Goal: Task Accomplishment & Management: Check status

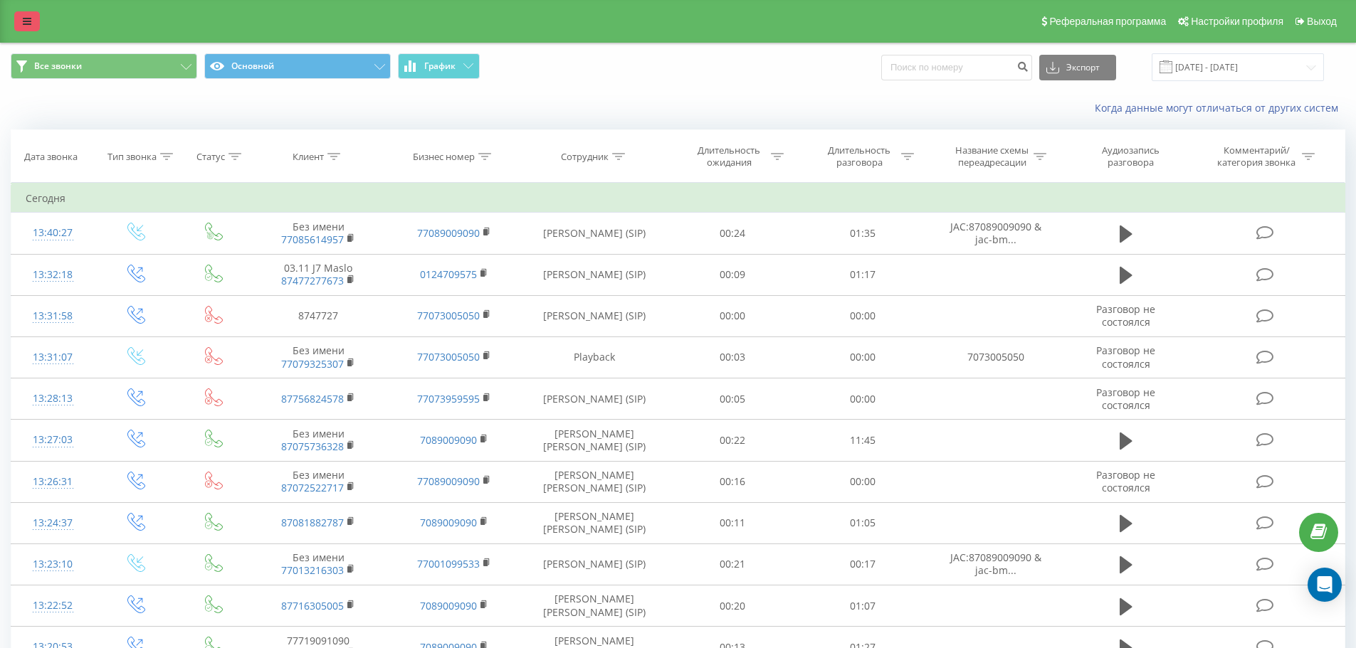
click at [26, 13] on link at bounding box center [27, 21] width 26 height 20
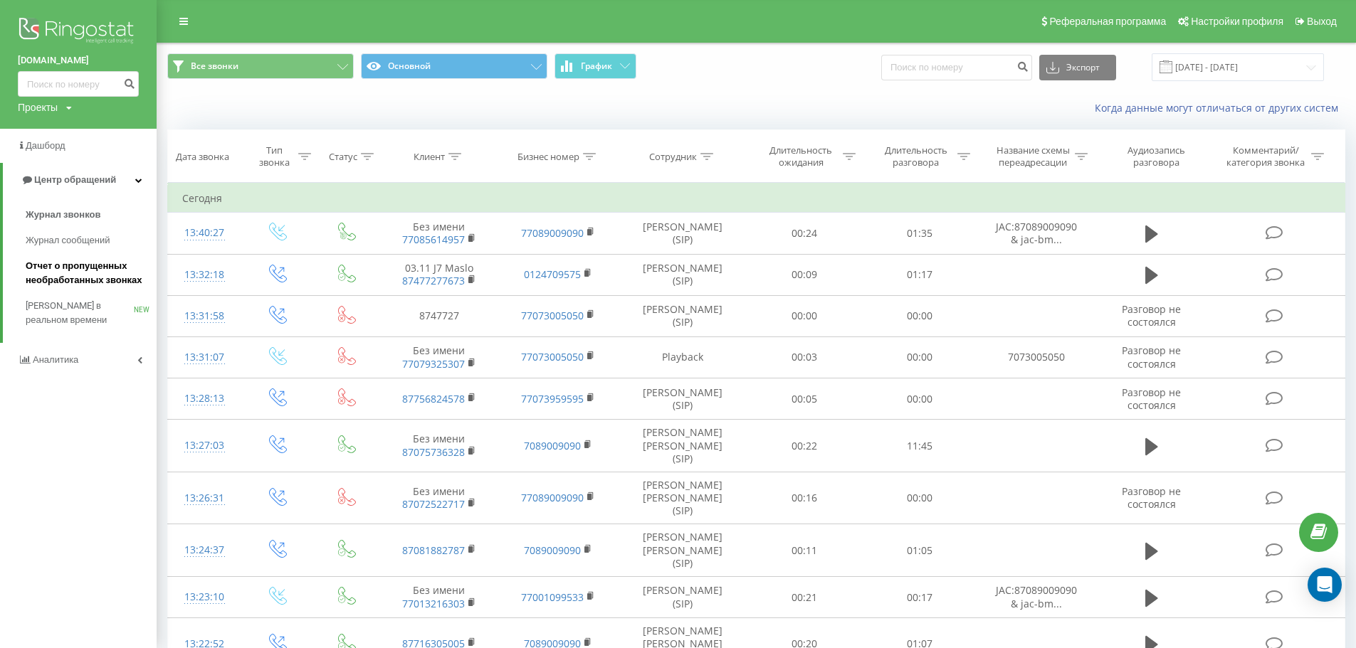
click at [72, 270] on span "Отчет о пропущенных необработанных звонках" at bounding box center [88, 273] width 124 height 28
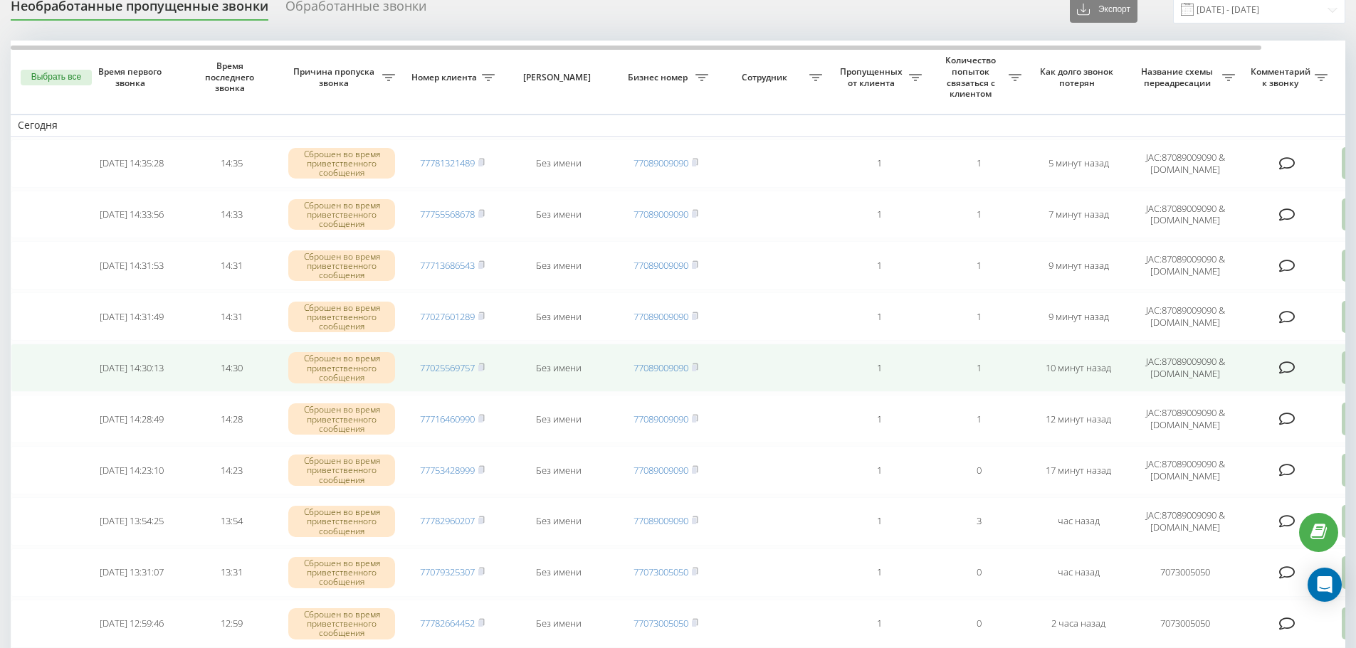
scroll to position [71, 0]
